Goal: Information Seeking & Learning: Check status

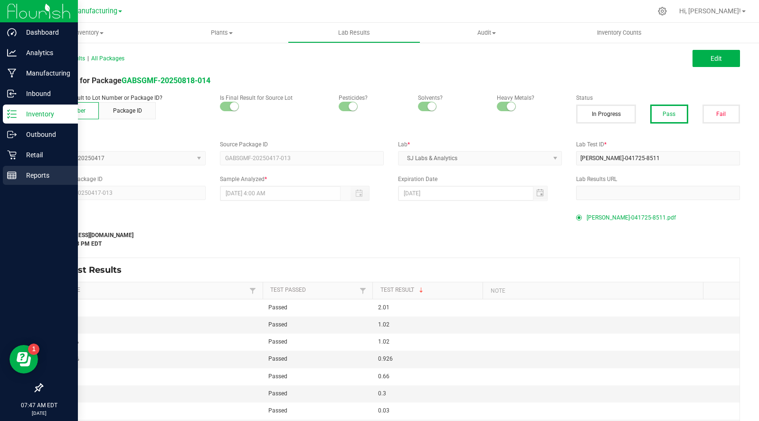
click at [24, 172] on p "Reports" at bounding box center [45, 175] width 57 height 11
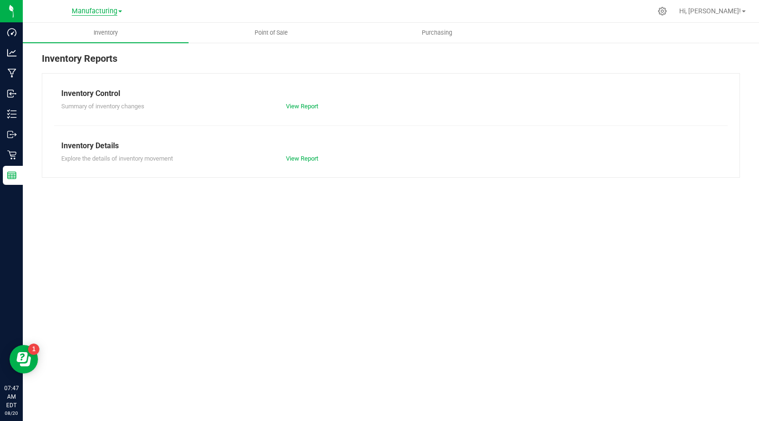
click at [93, 8] on span "Manufacturing" at bounding box center [95, 11] width 46 height 9
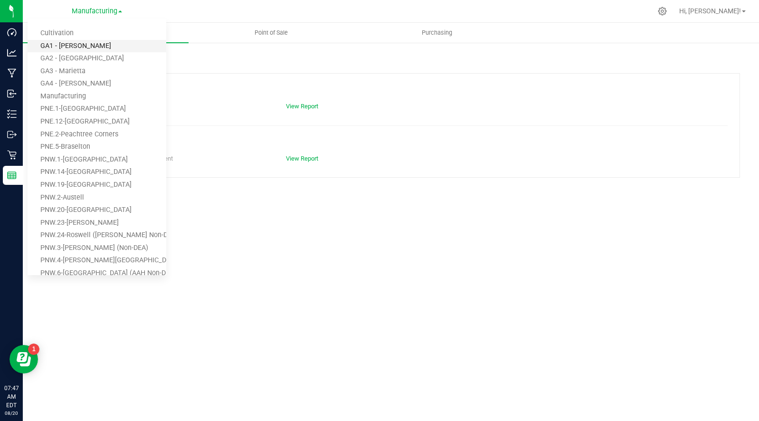
click at [70, 42] on link "GA1 - [PERSON_NAME]" at bounding box center [97, 46] width 139 height 13
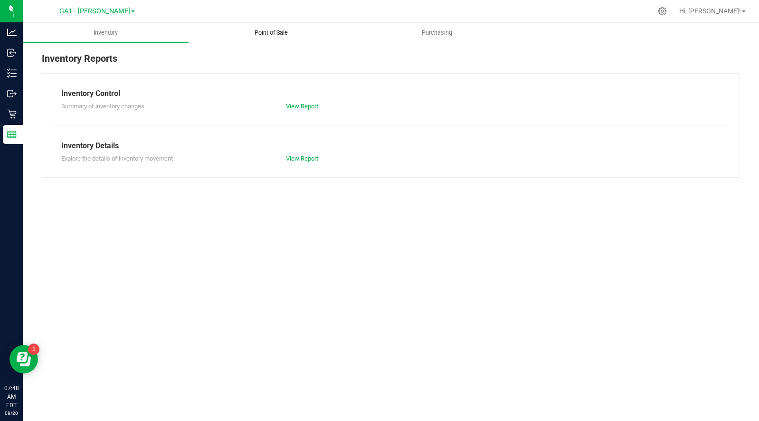
click at [278, 24] on uib-tab-heading "Point of Sale" at bounding box center [271, 32] width 165 height 19
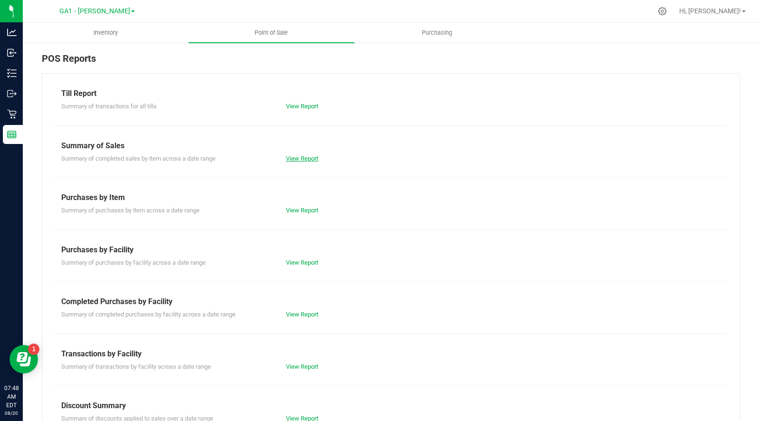
click at [308, 158] on link "View Report" at bounding box center [302, 158] width 32 height 7
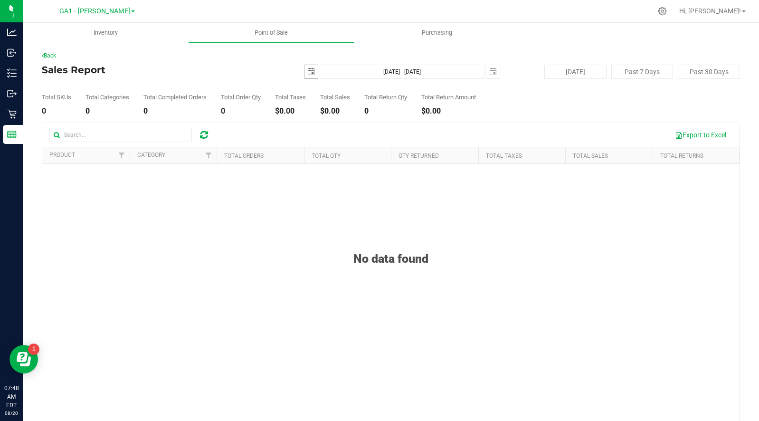
click at [315, 74] on span "select" at bounding box center [311, 71] width 13 height 13
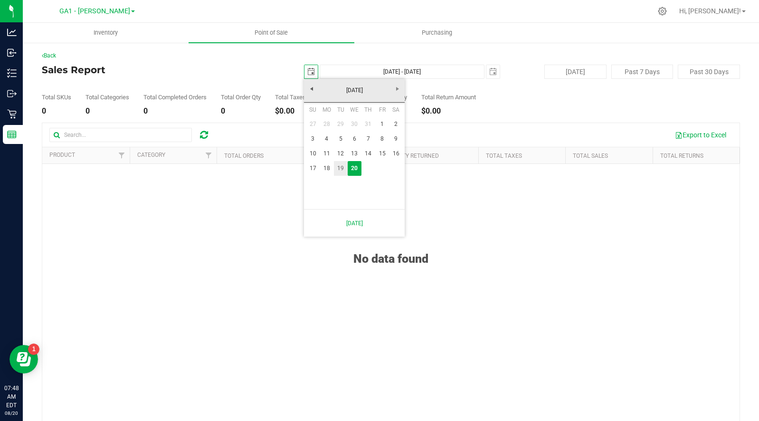
click at [343, 170] on link "19" at bounding box center [341, 168] width 14 height 15
type input "[DATE]"
type input "[DATE] - [DATE]"
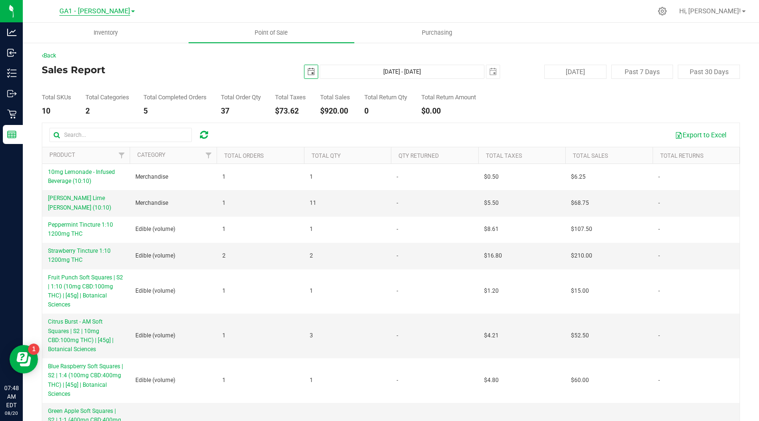
click at [97, 11] on span "GA1 - [PERSON_NAME]" at bounding box center [94, 11] width 71 height 9
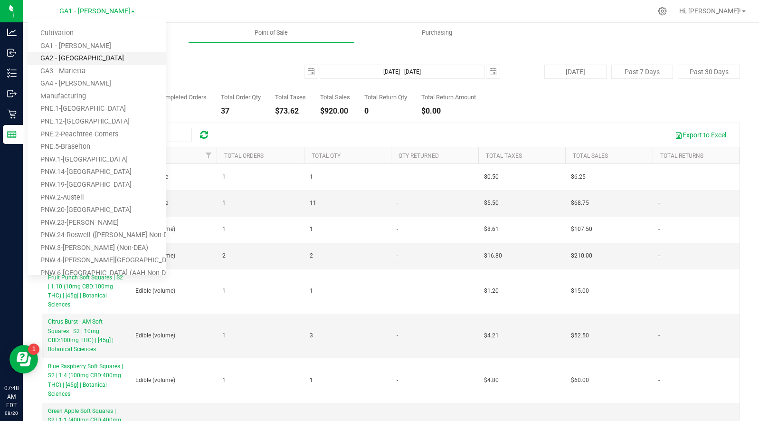
click at [75, 58] on link "GA2 - [GEOGRAPHIC_DATA]" at bounding box center [97, 58] width 139 height 13
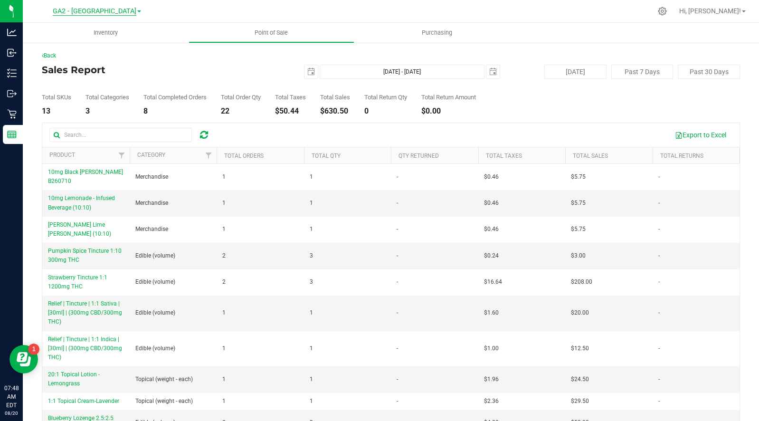
click at [104, 9] on span "GA2 - [GEOGRAPHIC_DATA]" at bounding box center [95, 11] width 84 height 9
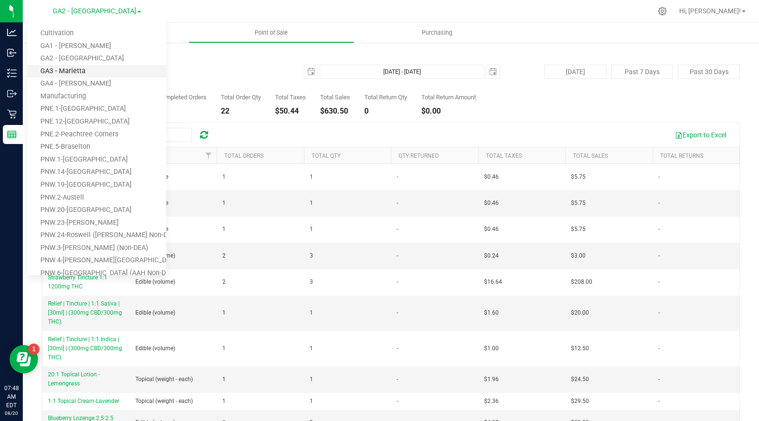
click at [70, 68] on link "GA3 - Marietta" at bounding box center [97, 71] width 139 height 13
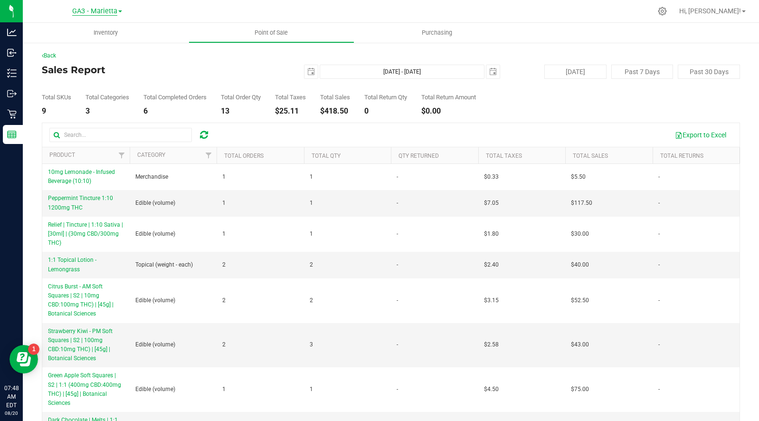
click at [102, 12] on span "GA3 - Marietta" at bounding box center [94, 11] width 45 height 9
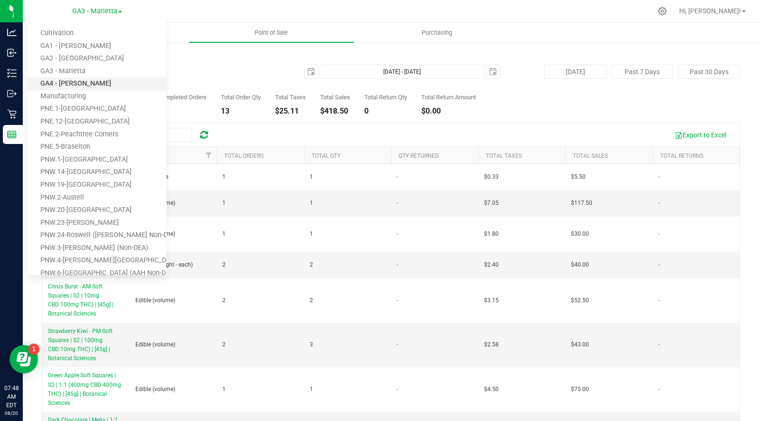
click at [67, 80] on link "GA4 - [PERSON_NAME]" at bounding box center [97, 83] width 139 height 13
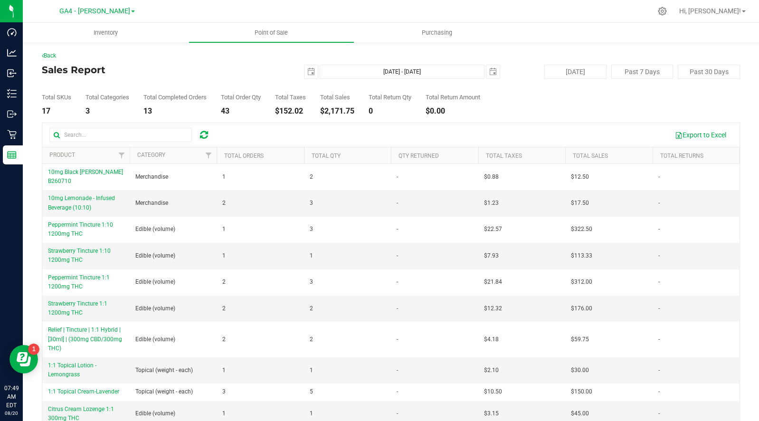
click at [195, 70] on h4 "Sales Report" at bounding box center [158, 70] width 233 height 10
